Goal: Task Accomplishment & Management: Complete application form

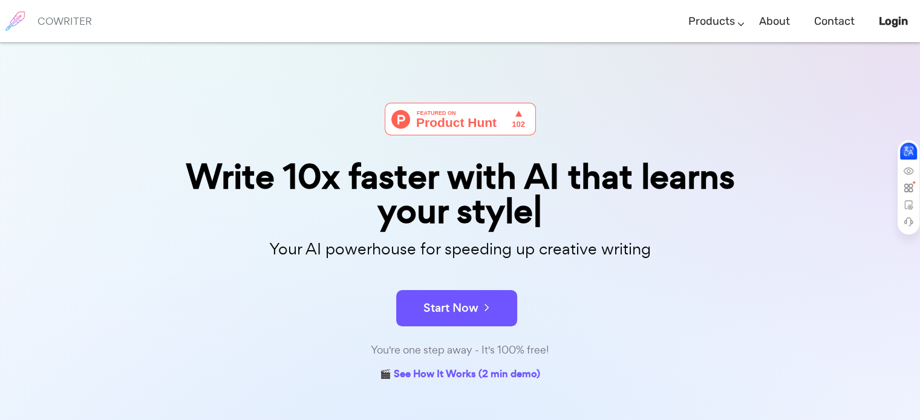
click at [906, 149] on icon at bounding box center [908, 150] width 9 height 9
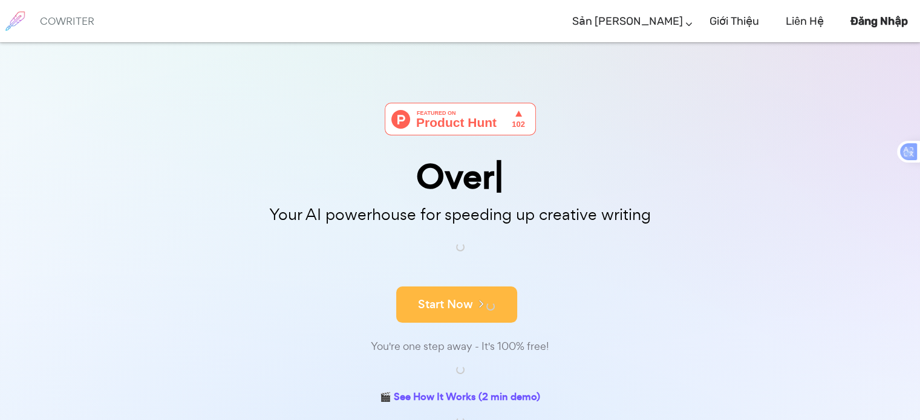
click at [443, 313] on button "Start Now" at bounding box center [456, 305] width 121 height 36
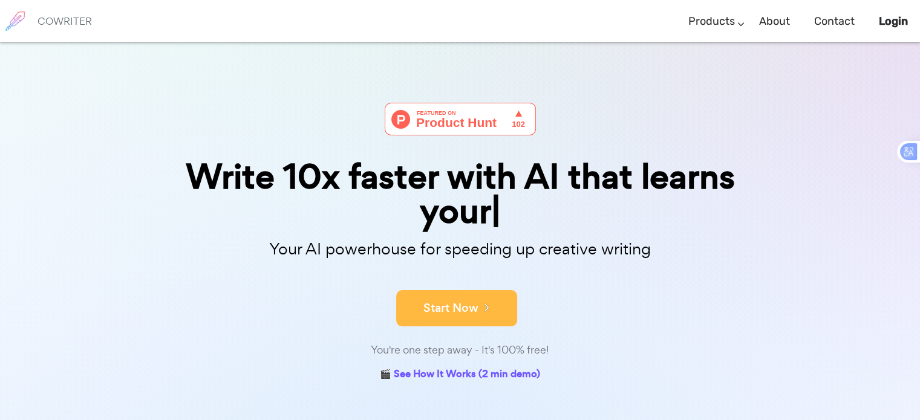
click at [472, 268] on div "Your AI powerhouse for speeding up creative writing" at bounding box center [460, 252] width 623 height 39
click at [459, 299] on button "Start Now" at bounding box center [456, 308] width 121 height 36
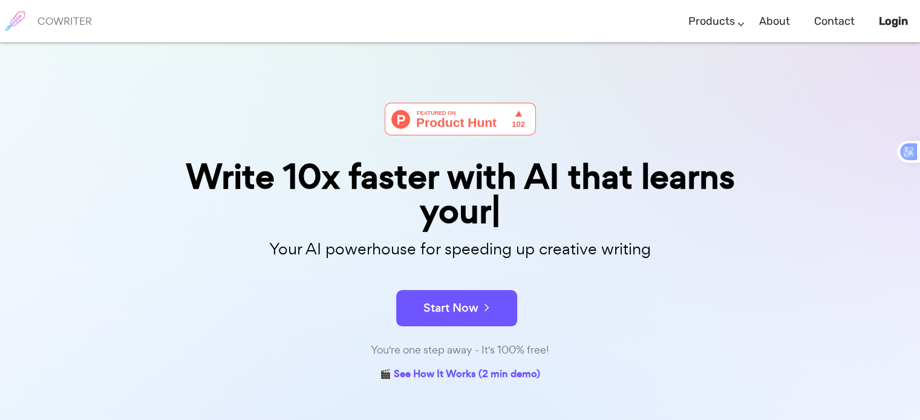
click at [458, 274] on div "Start Now" at bounding box center [460, 297] width 605 height 51
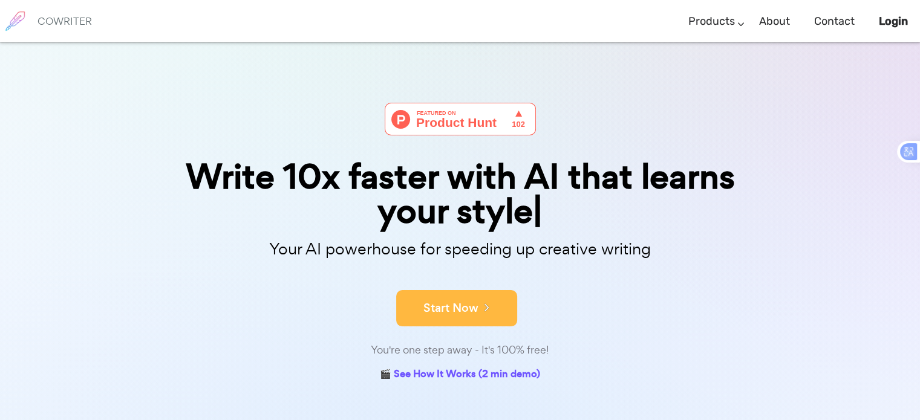
click at [450, 312] on button "Start Now" at bounding box center [456, 308] width 121 height 36
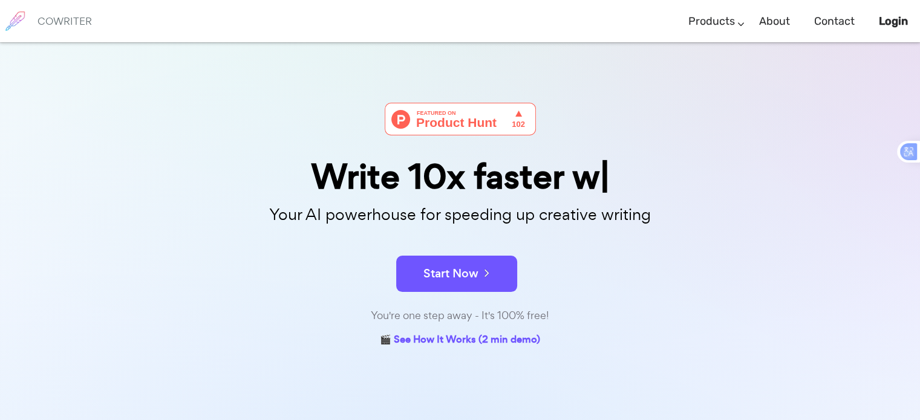
click at [456, 180] on div "Write 10x faster w" at bounding box center [460, 177] width 605 height 34
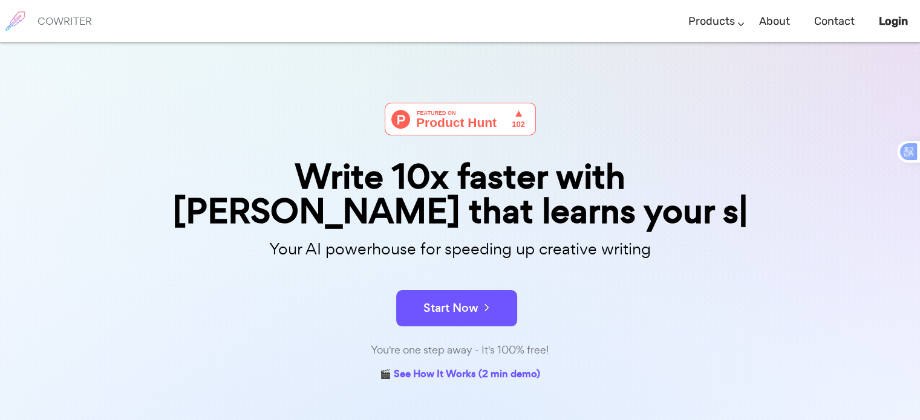
click at [449, 211] on div "Write 10x faster with AI that learns your s" at bounding box center [460, 194] width 605 height 69
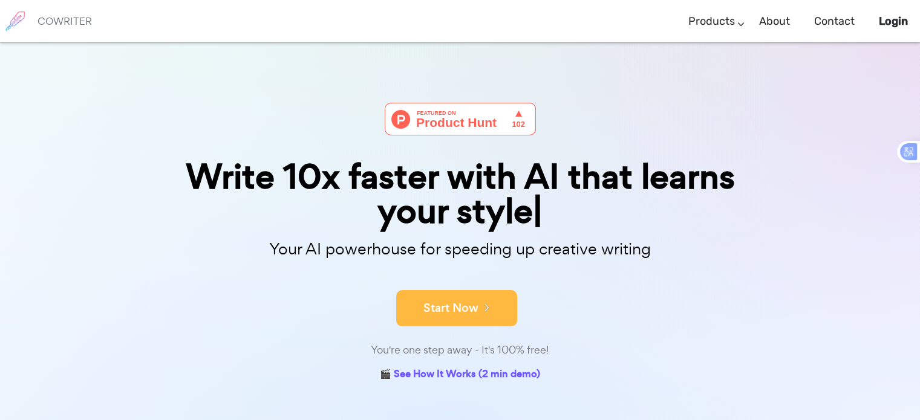
click at [475, 316] on button "Start Now" at bounding box center [456, 308] width 121 height 36
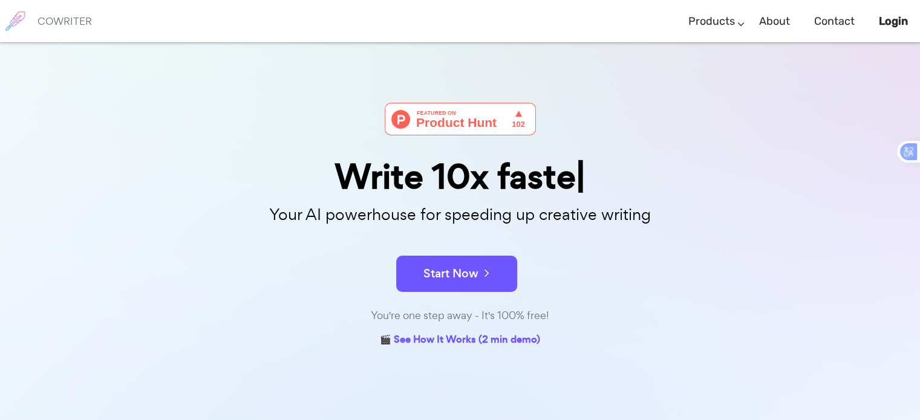
click at [475, 316] on div "You're one step away - It's 100% free!" at bounding box center [460, 316] width 605 height 18
